Goal: Check status: Check status

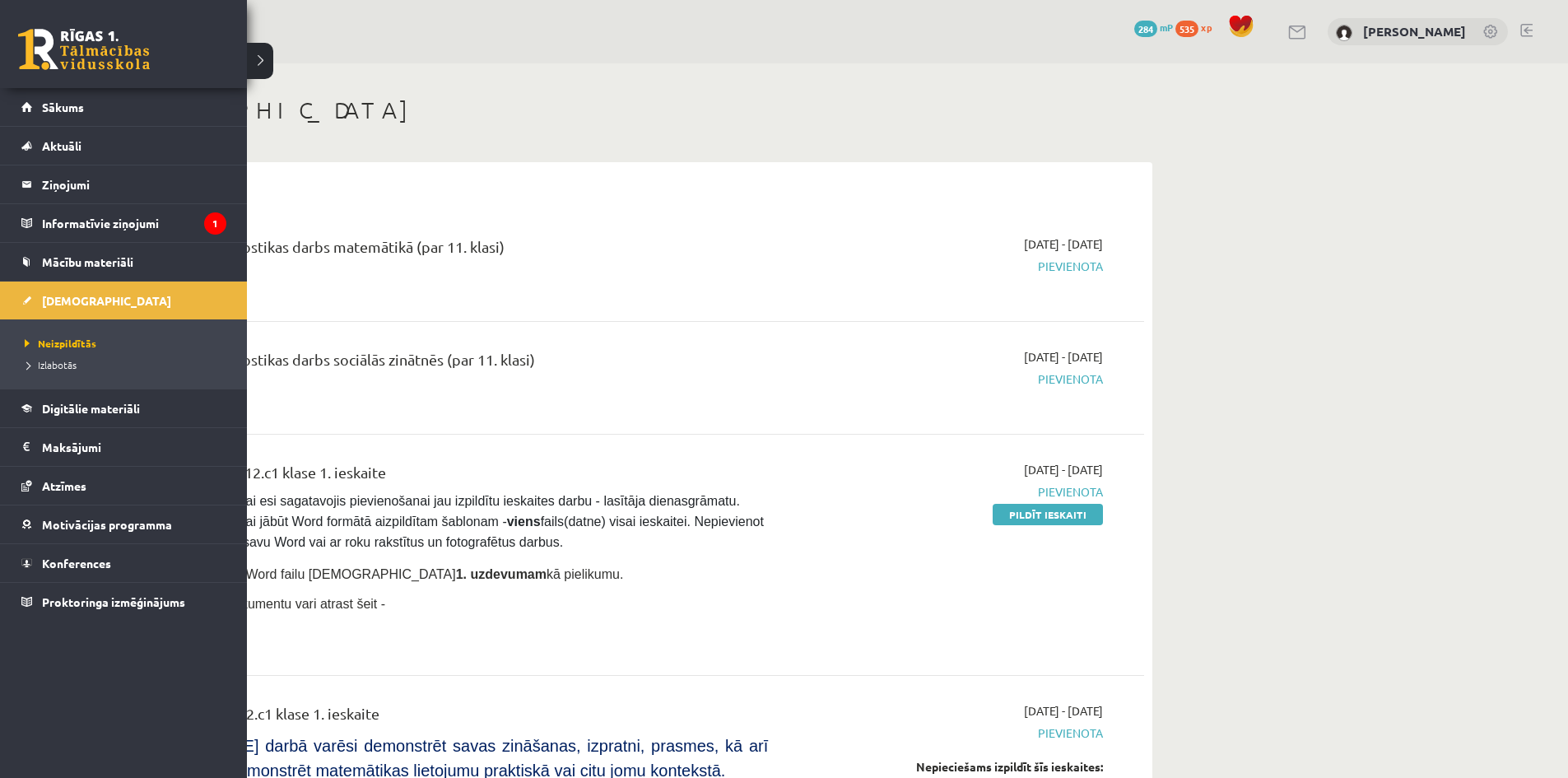
click at [60, 374] on li "Izlabotās" at bounding box center [125, 364] width 210 height 21
click at [60, 365] on span "Izlabotās" at bounding box center [51, 365] width 62 height 13
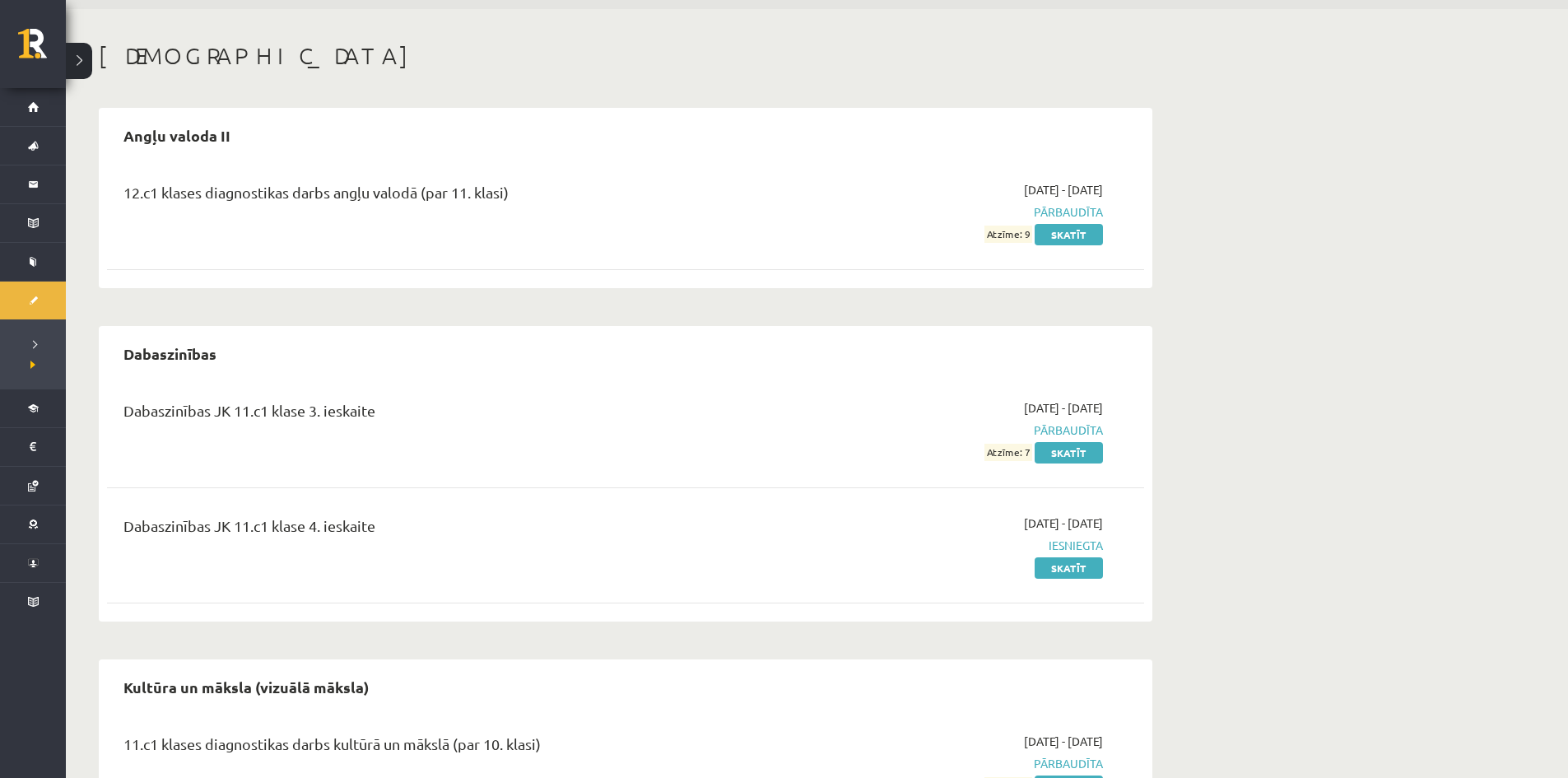
scroll to position [82, 0]
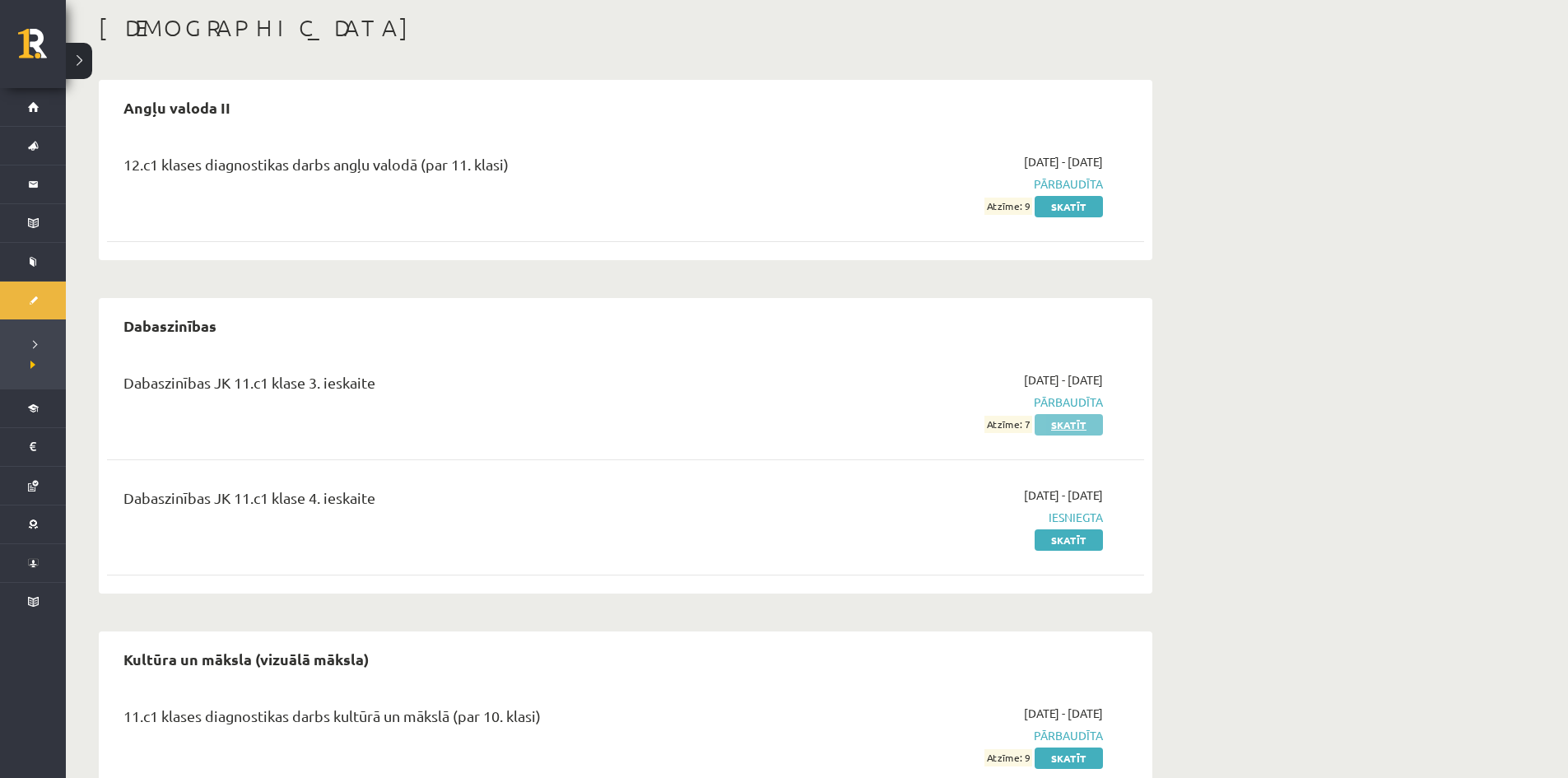
click at [1060, 422] on link "Skatīt" at bounding box center [1068, 425] width 68 height 21
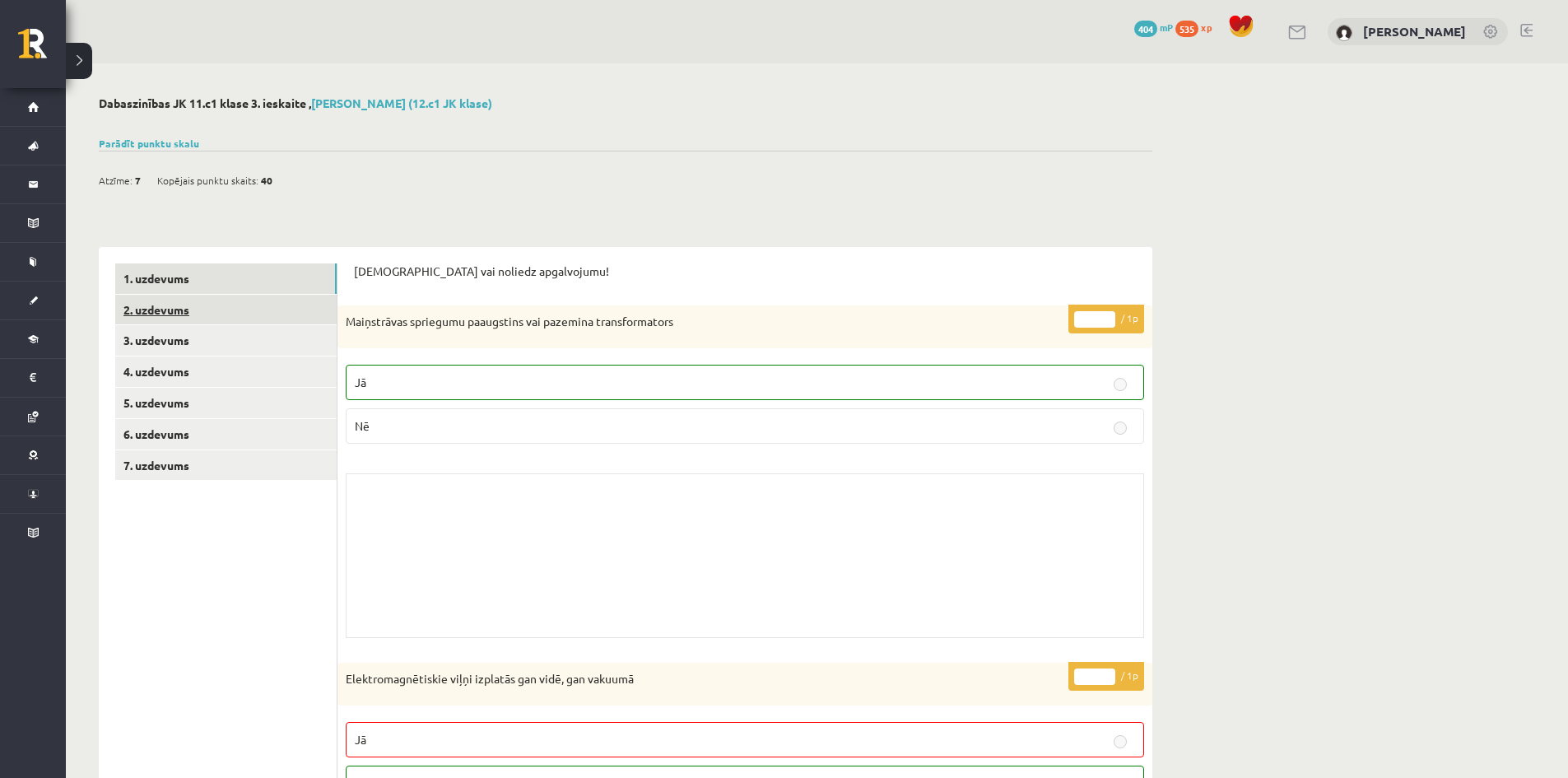
click at [176, 314] on link "2. uzdevums" at bounding box center [226, 310] width 222 height 31
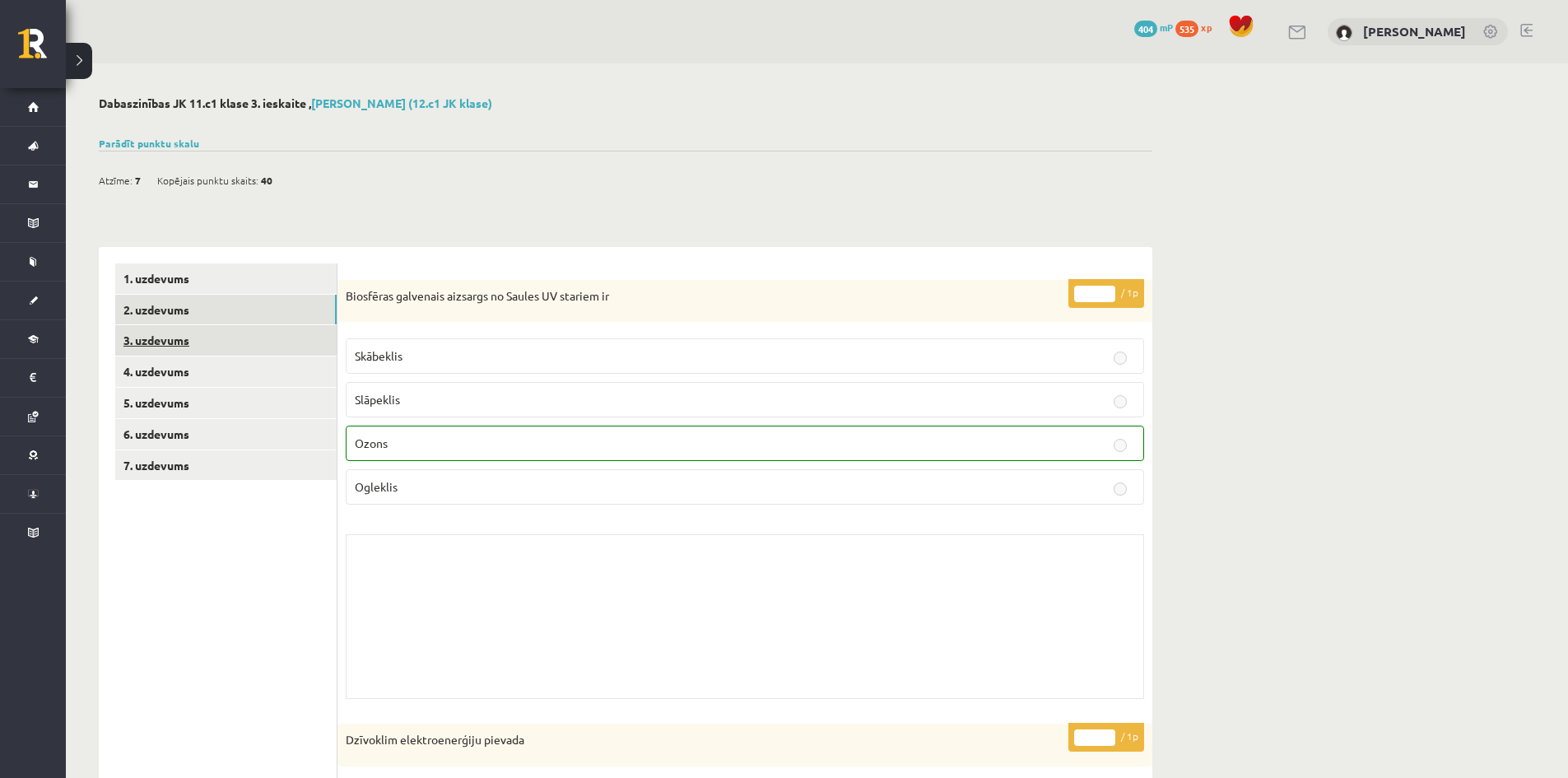
click at [151, 340] on link "3. uzdevums" at bounding box center [226, 341] width 222 height 31
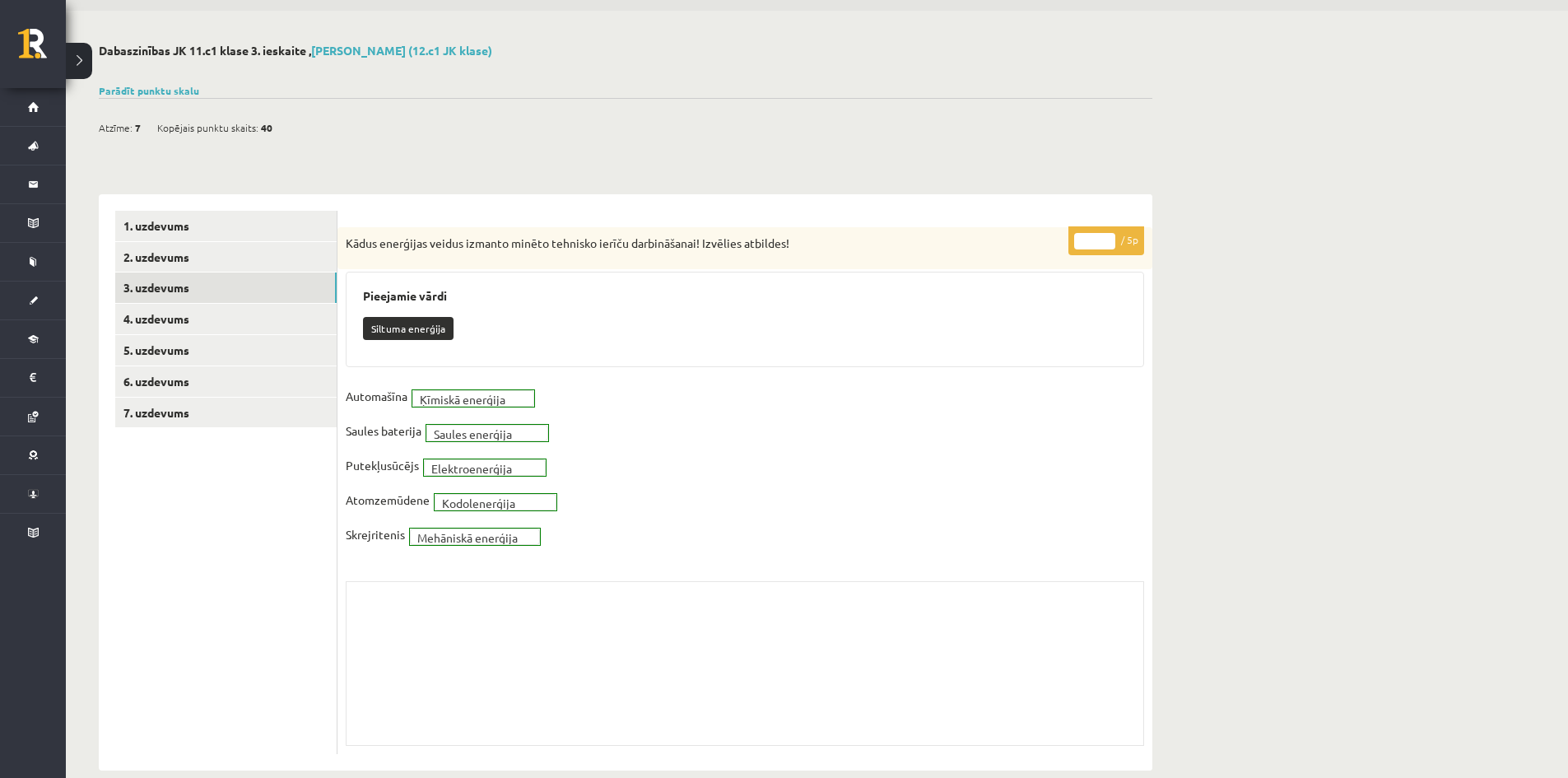
scroll to position [78, 0]
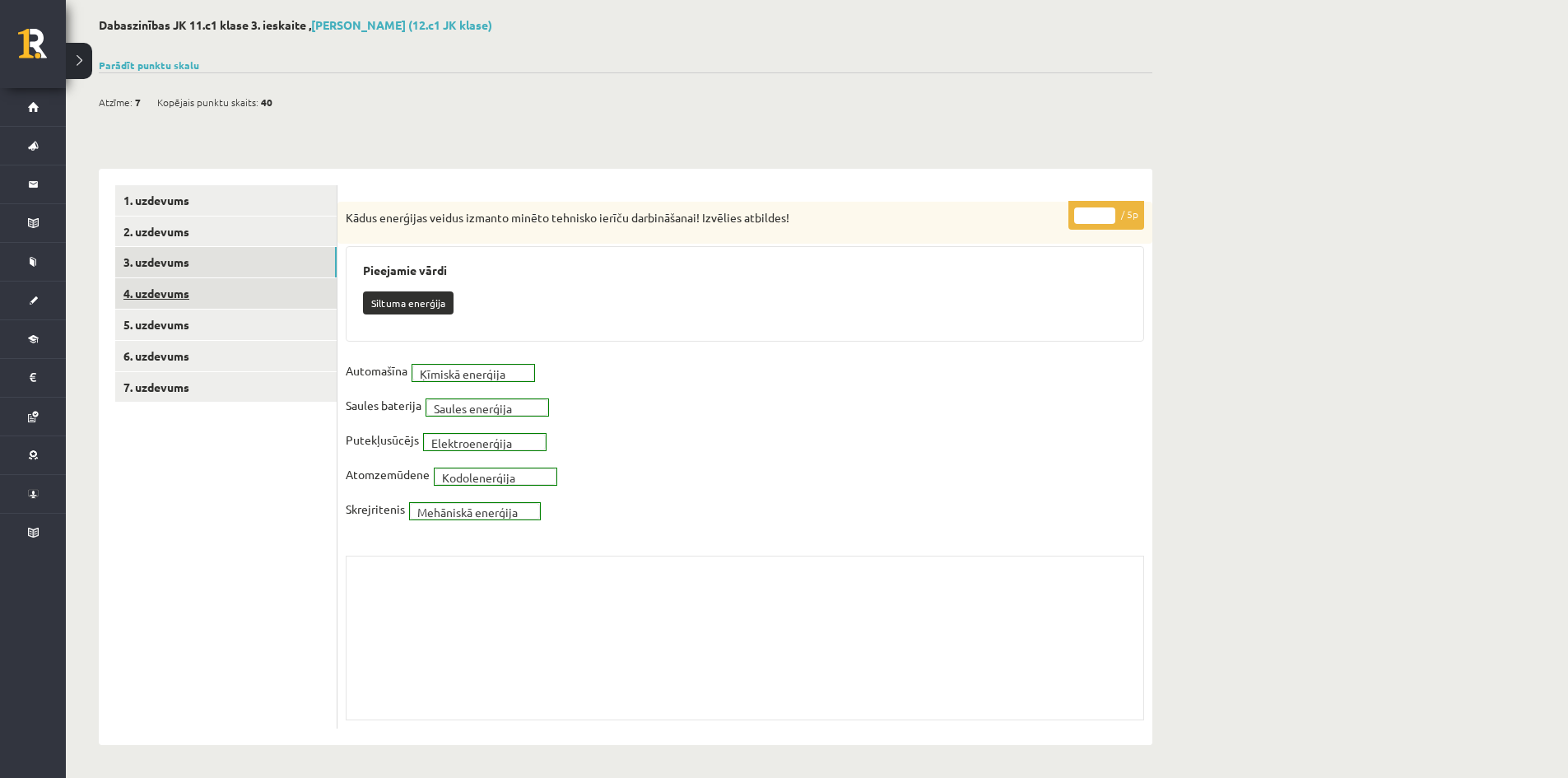
click at [169, 294] on link "4. uzdevums" at bounding box center [226, 294] width 222 height 31
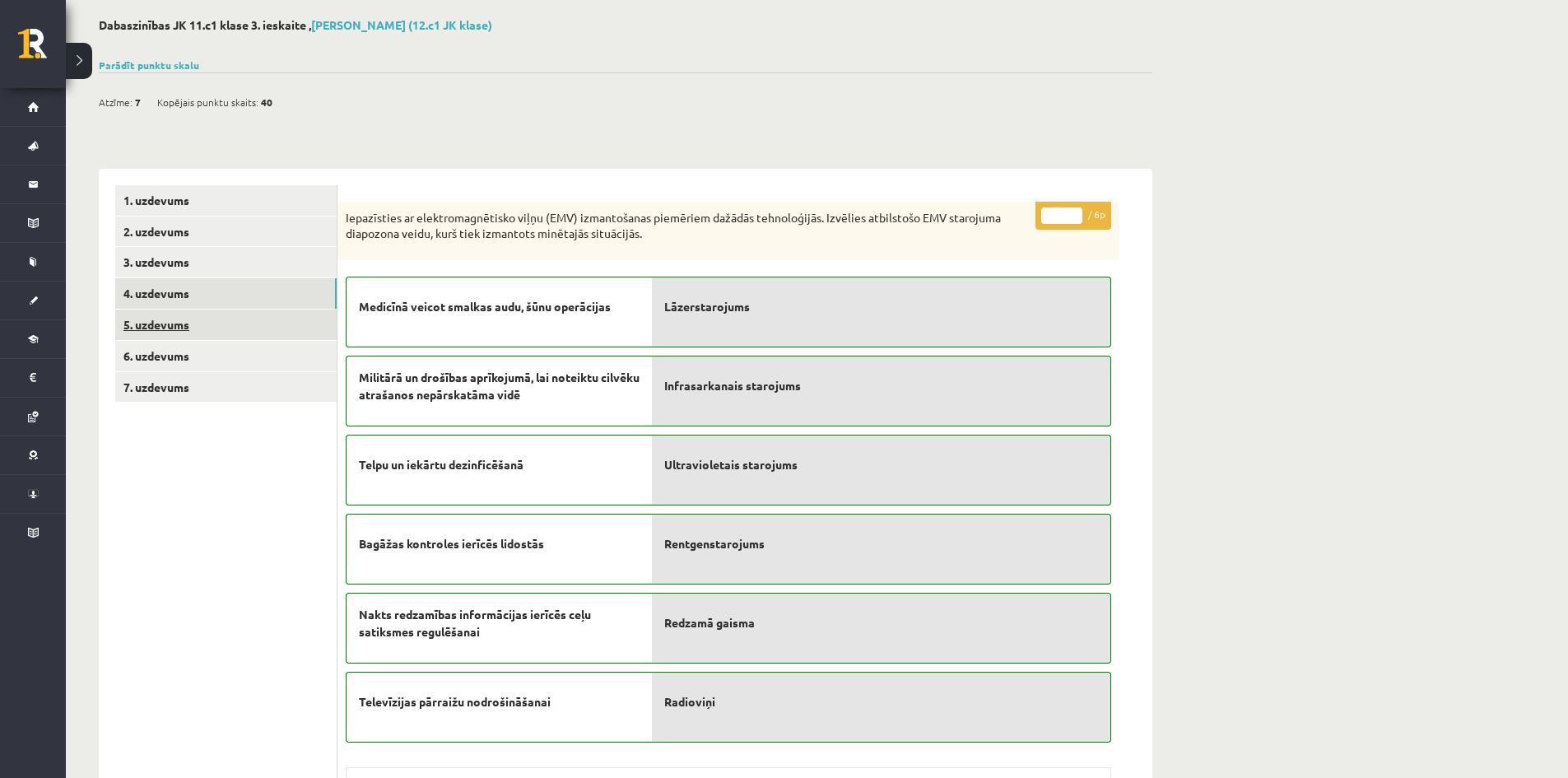
click at [181, 319] on link "5. uzdevums" at bounding box center [226, 324] width 222 height 31
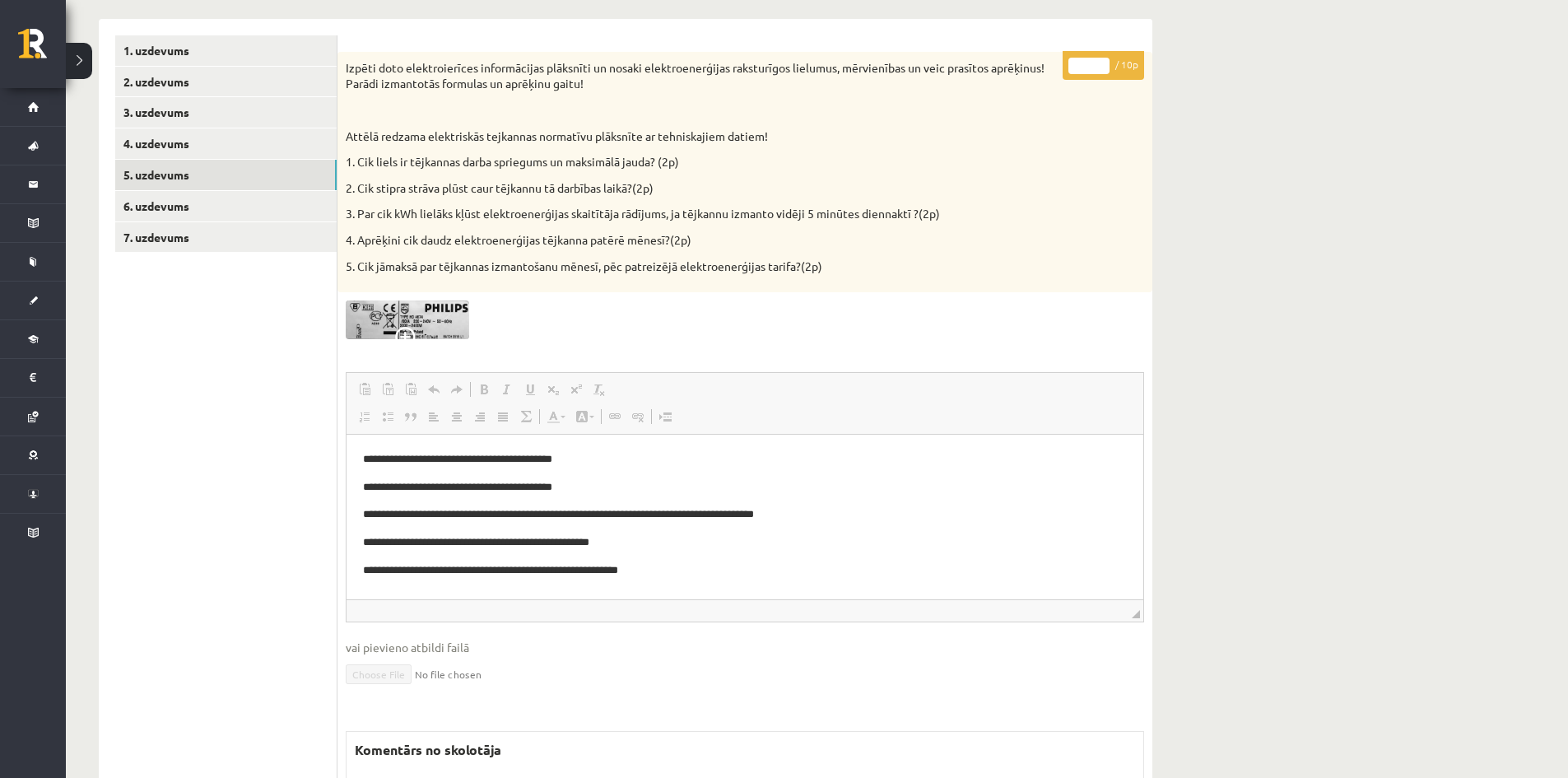
scroll to position [404, 0]
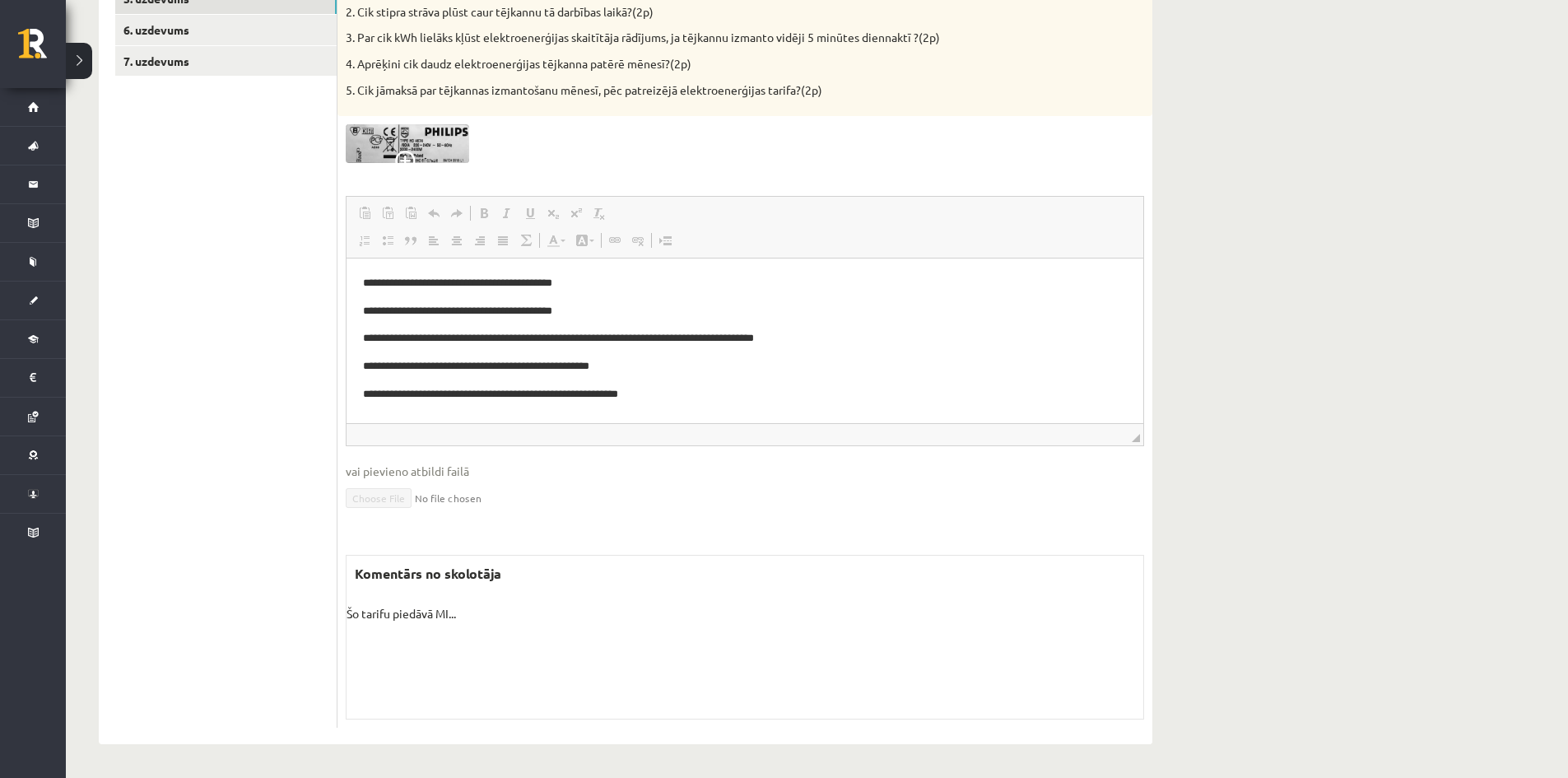
click at [455, 618] on p "Šo tarifu piedāvā MI..." at bounding box center [745, 613] width 797 height 17
click at [452, 626] on div "Komentārs no skolotāja Šo tarifu piedāvā MI... Skolotāja pielikums" at bounding box center [745, 636] width 798 height 165
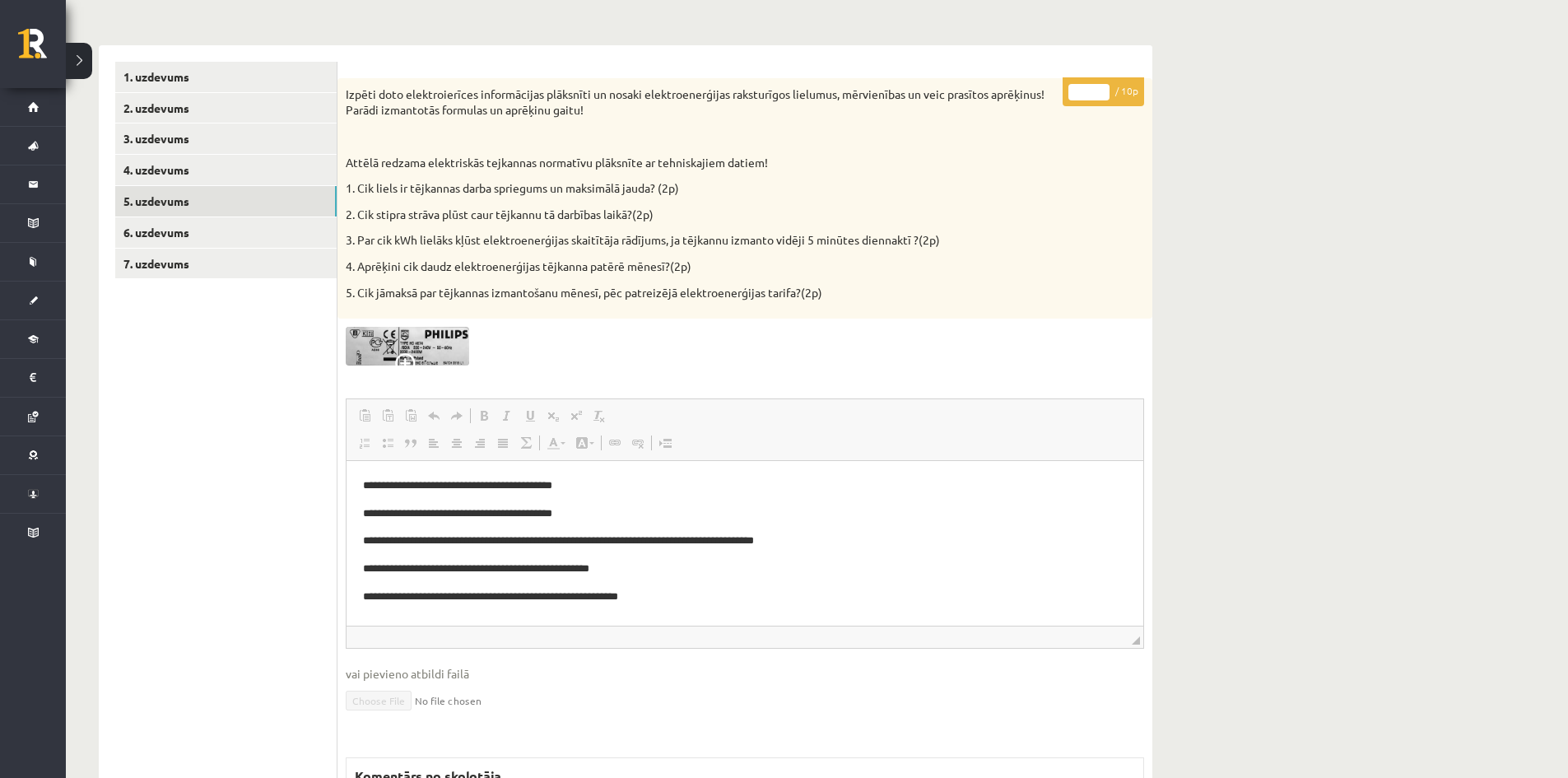
scroll to position [157, 0]
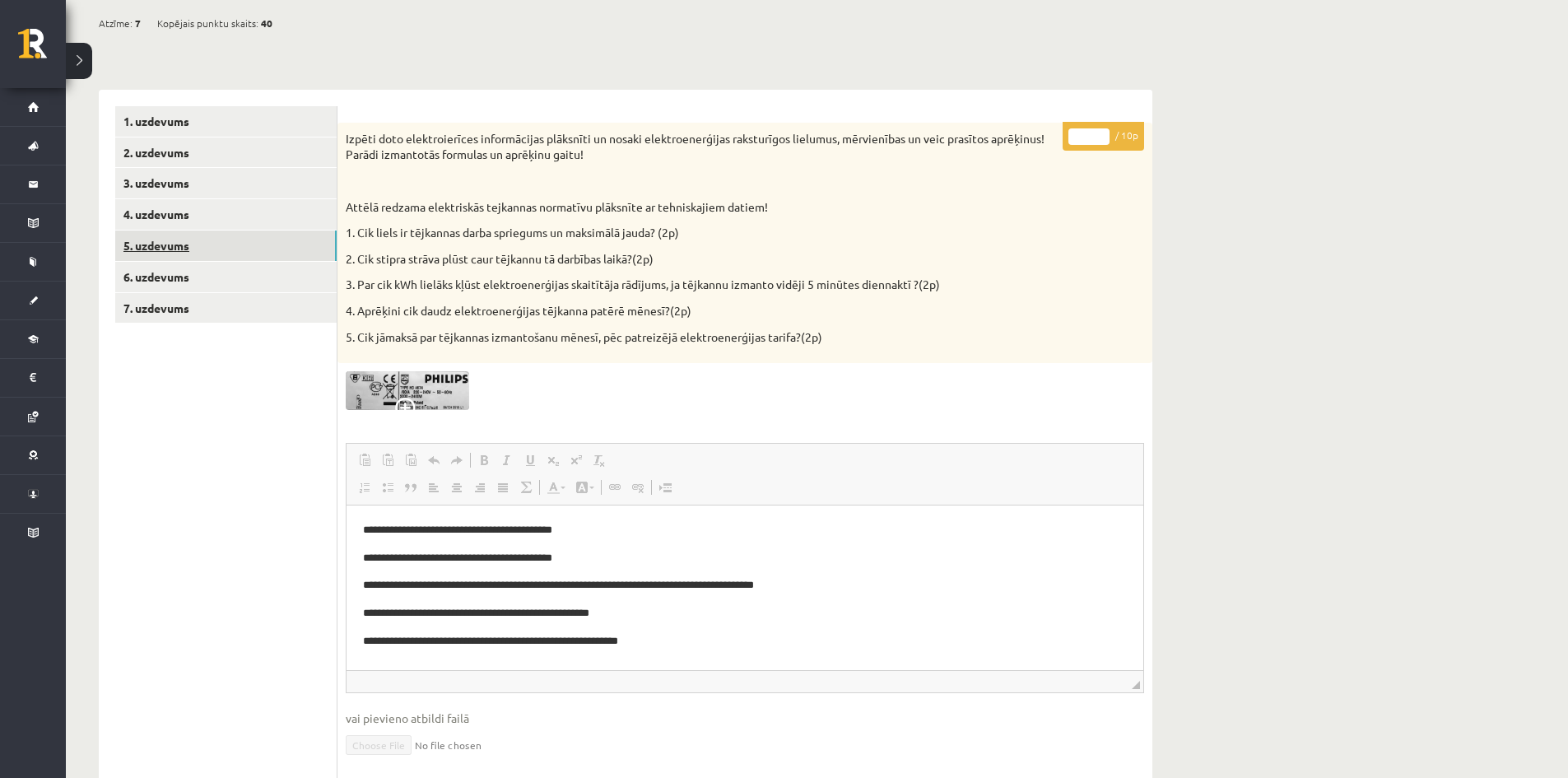
click at [180, 246] on link "5. uzdevums" at bounding box center [226, 246] width 222 height 31
click at [164, 277] on link "6. uzdevums" at bounding box center [226, 277] width 222 height 31
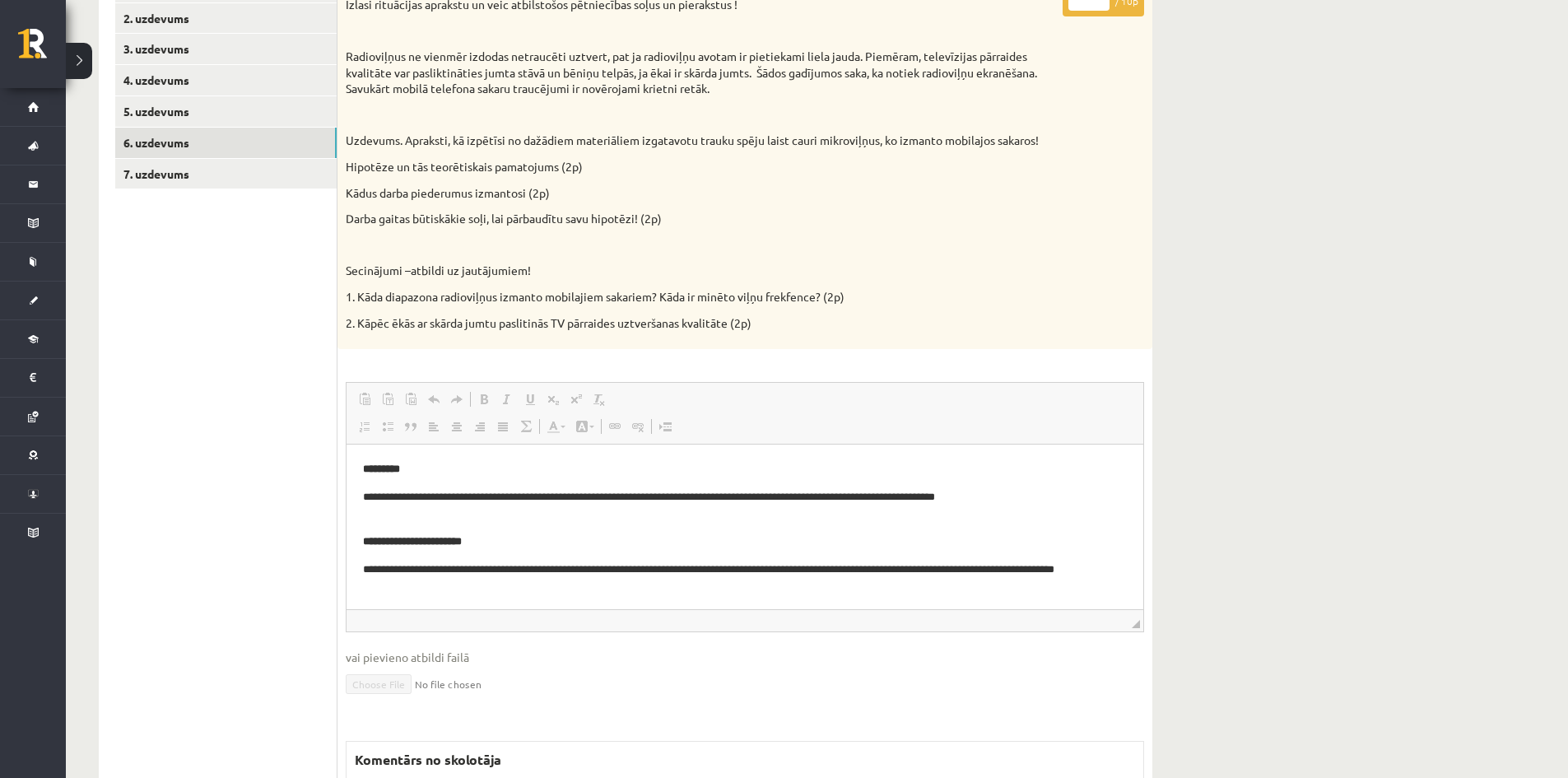
scroll to position [230, 0]
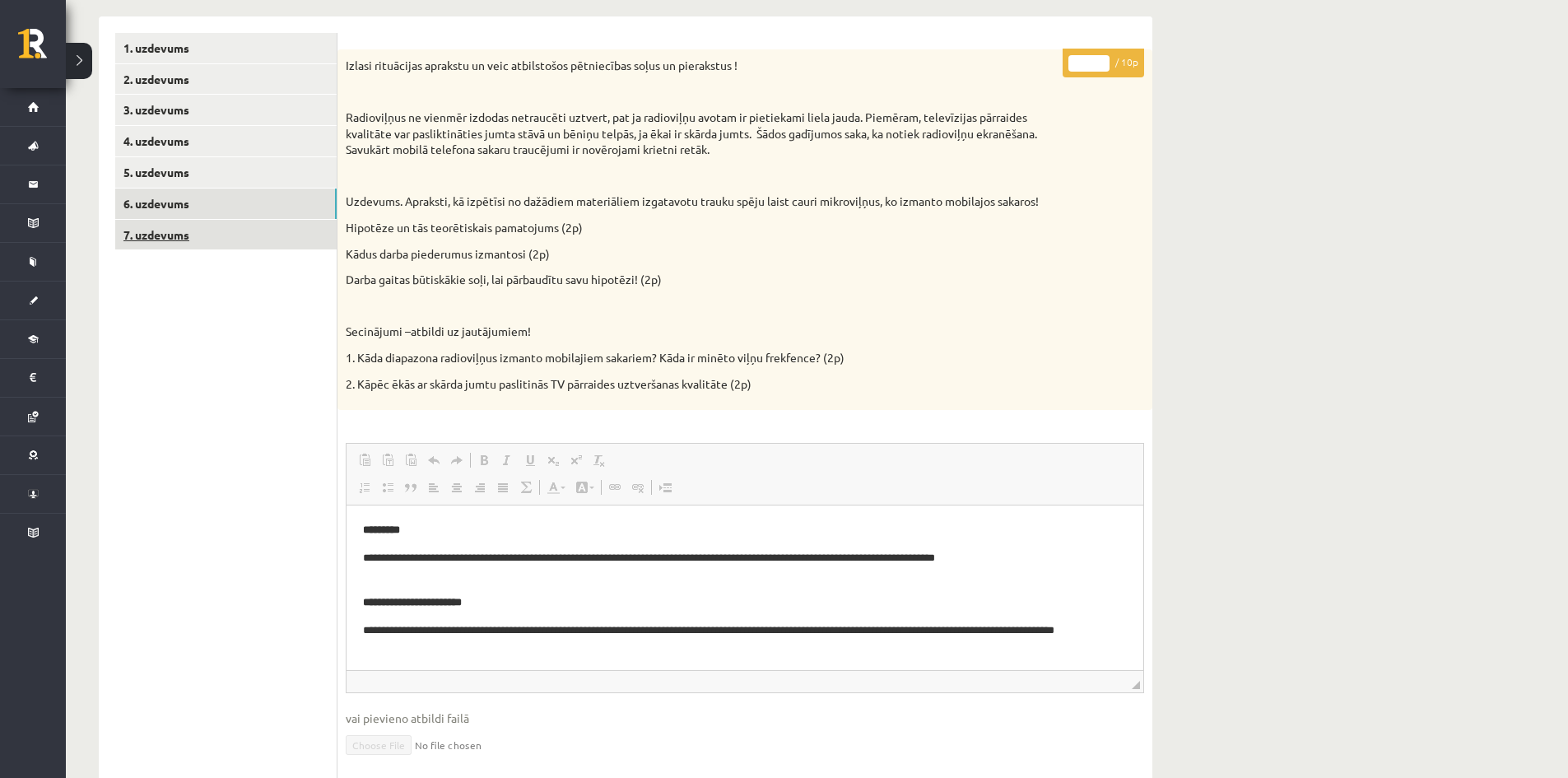
click at [173, 234] on link "7. uzdevums" at bounding box center [226, 235] width 222 height 31
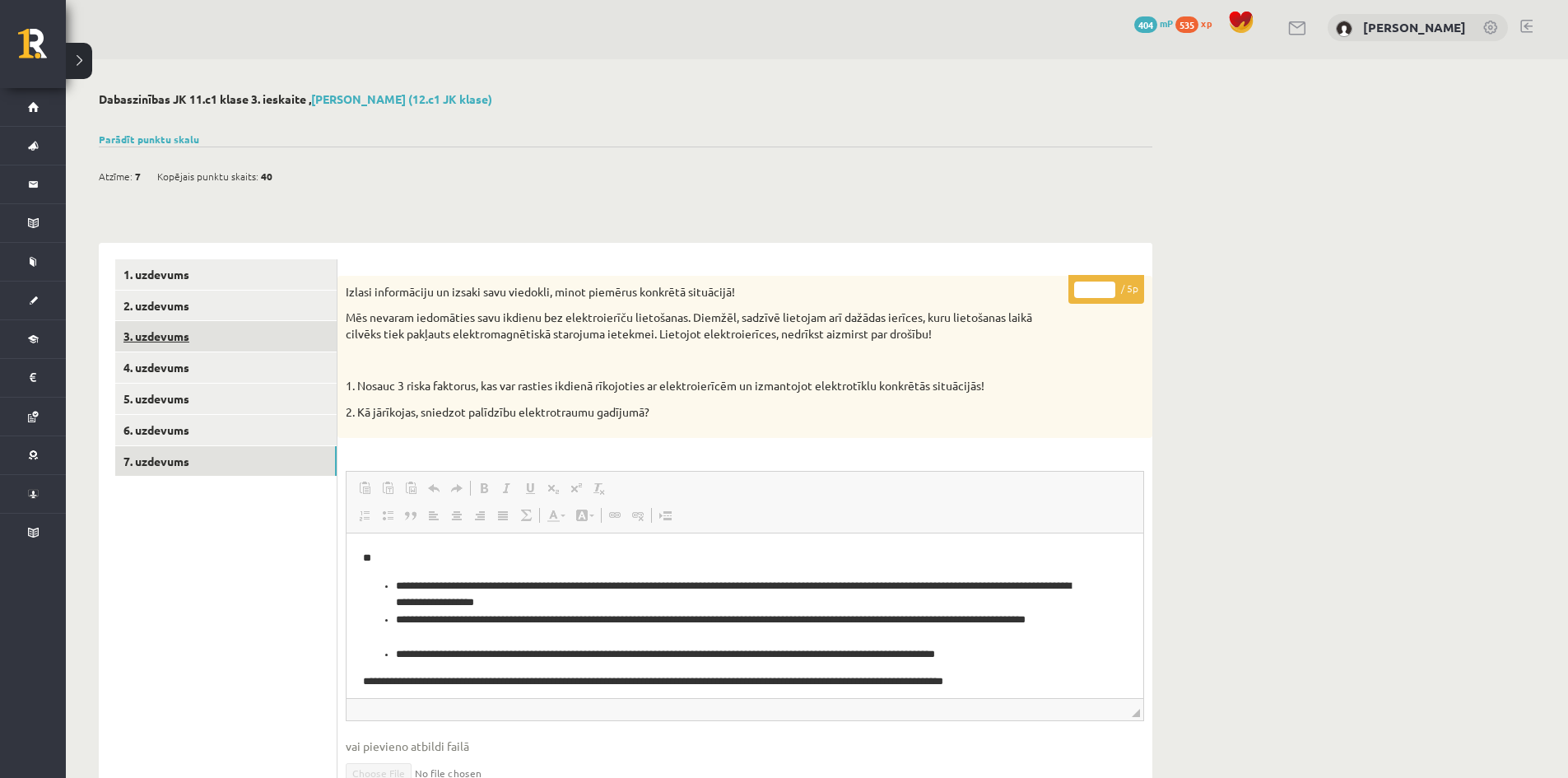
scroll to position [0, 0]
